Goal: Task Accomplishment & Management: Manage account settings

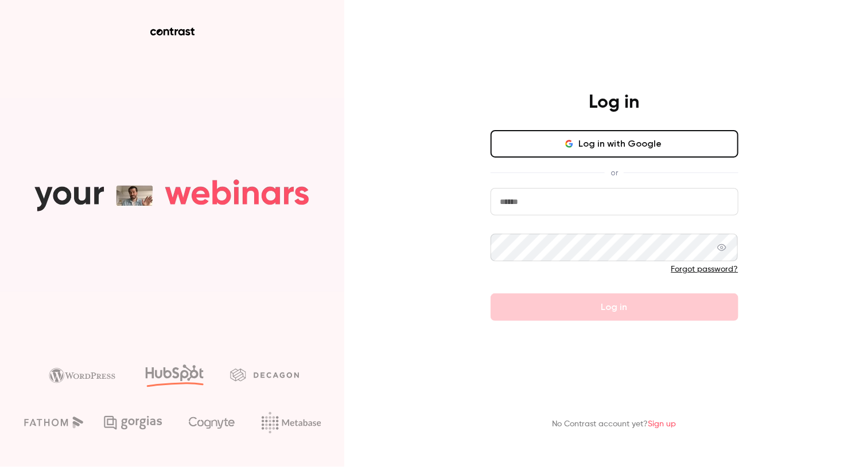
type input "**********"
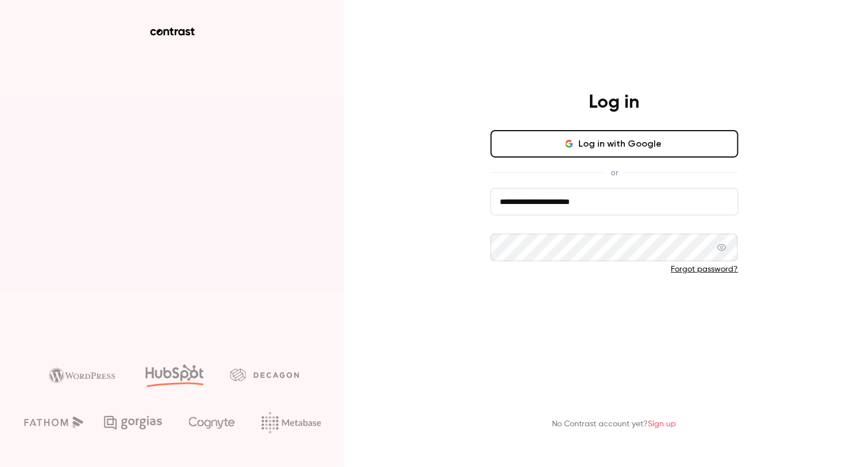
click at [531, 300] on button "Log in" at bounding box center [614, 308] width 248 height 28
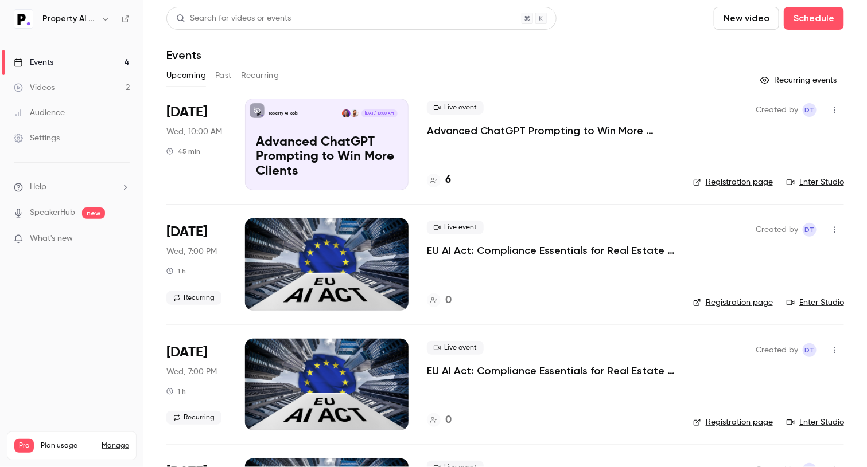
click at [467, 134] on p "Advanced ChatGPT Prompting to Win More Clients" at bounding box center [551, 131] width 248 height 14
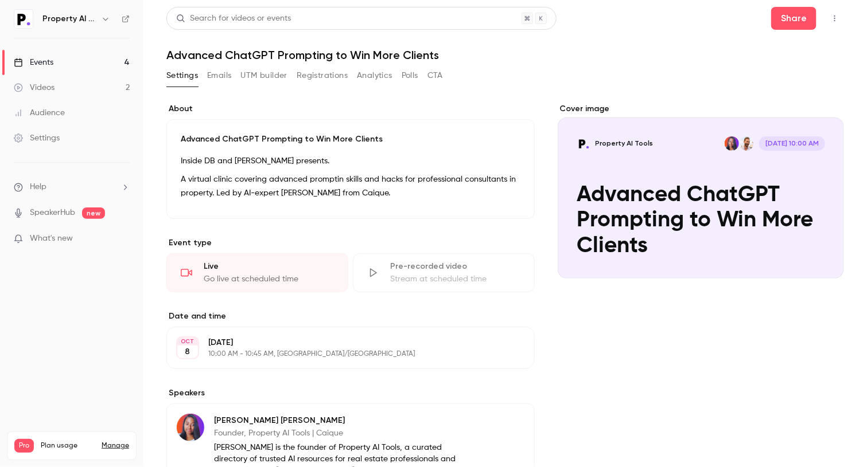
click at [336, 81] on button "Registrations" at bounding box center [322, 76] width 51 height 18
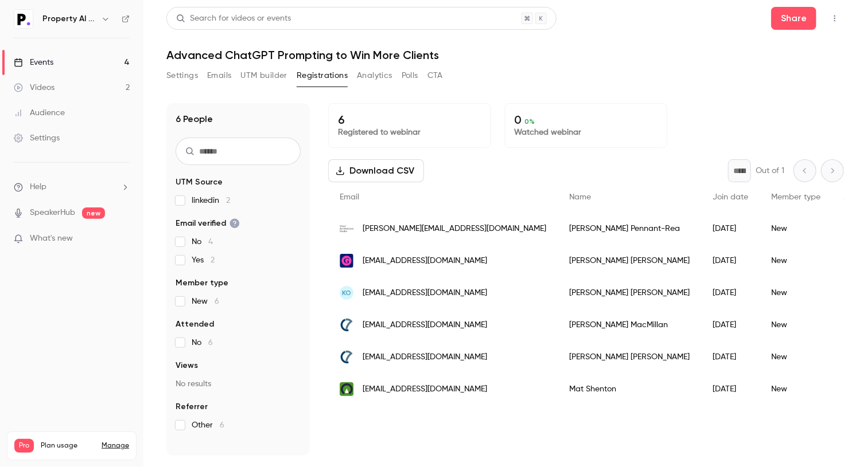
click at [472, 166] on div "Download CSV * Out of 1" at bounding box center [586, 170] width 516 height 23
click at [68, 64] on link "Events 4" at bounding box center [71, 62] width 143 height 25
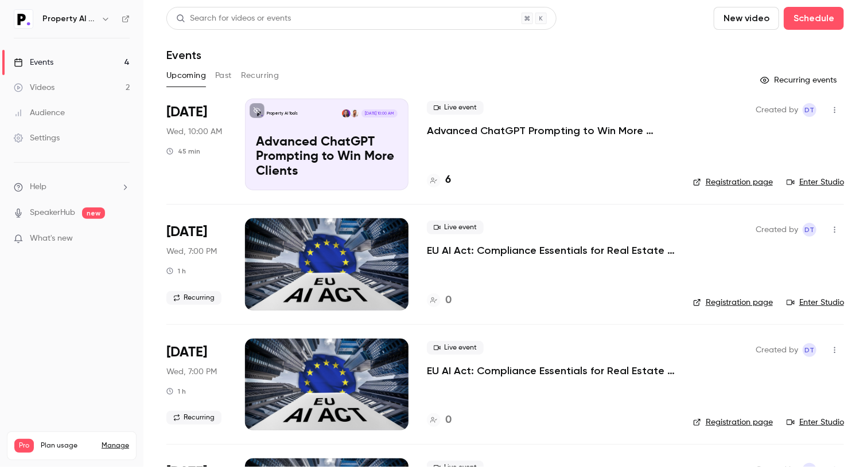
click at [443, 52] on div "Events" at bounding box center [504, 55] width 677 height 14
click at [102, 23] on icon "button" at bounding box center [105, 18] width 9 height 9
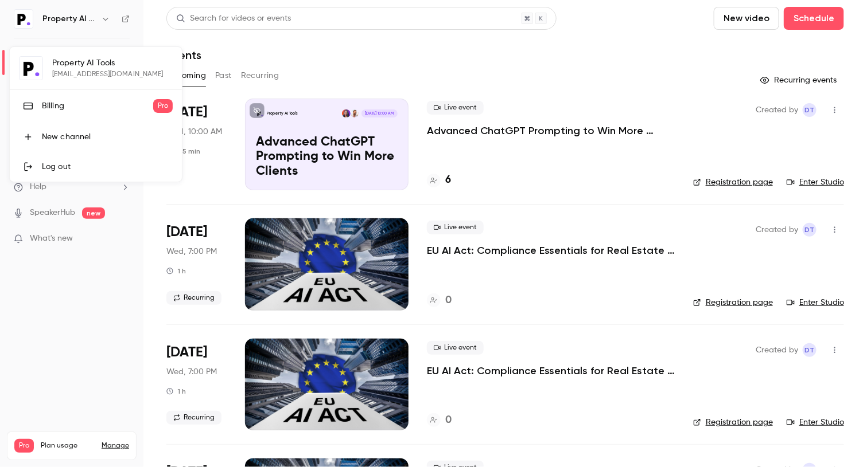
click at [81, 161] on div "Log out" at bounding box center [107, 166] width 131 height 11
